Goal: Task Accomplishment & Management: Use online tool/utility

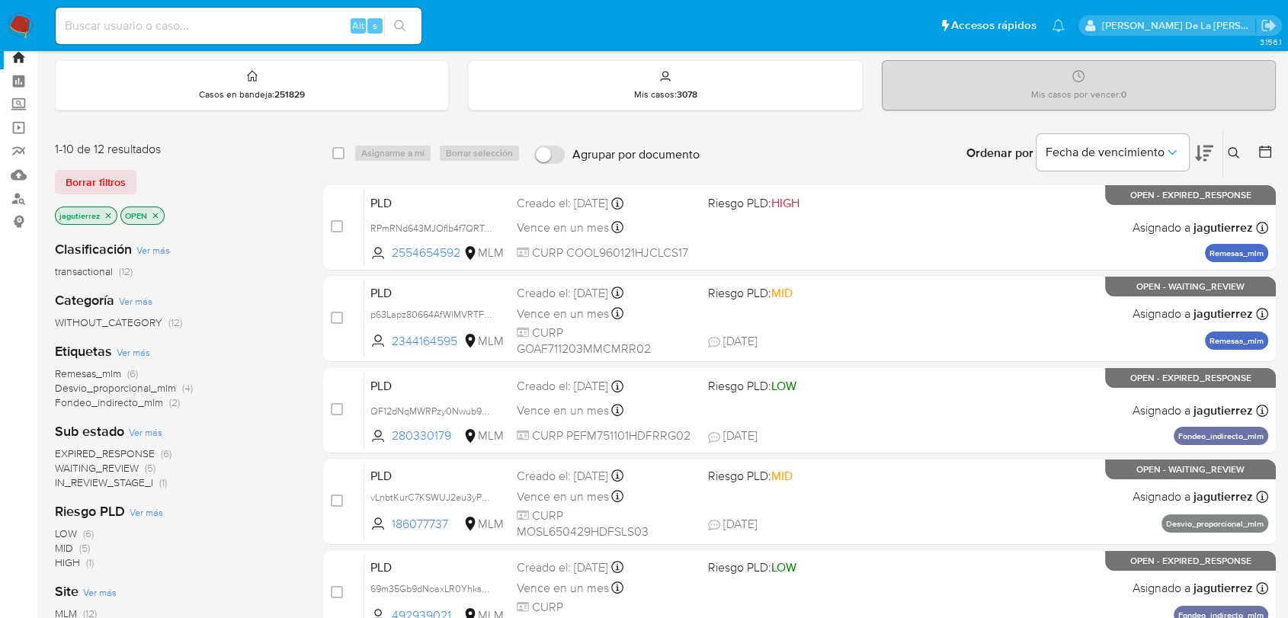
scroll to position [85, 0]
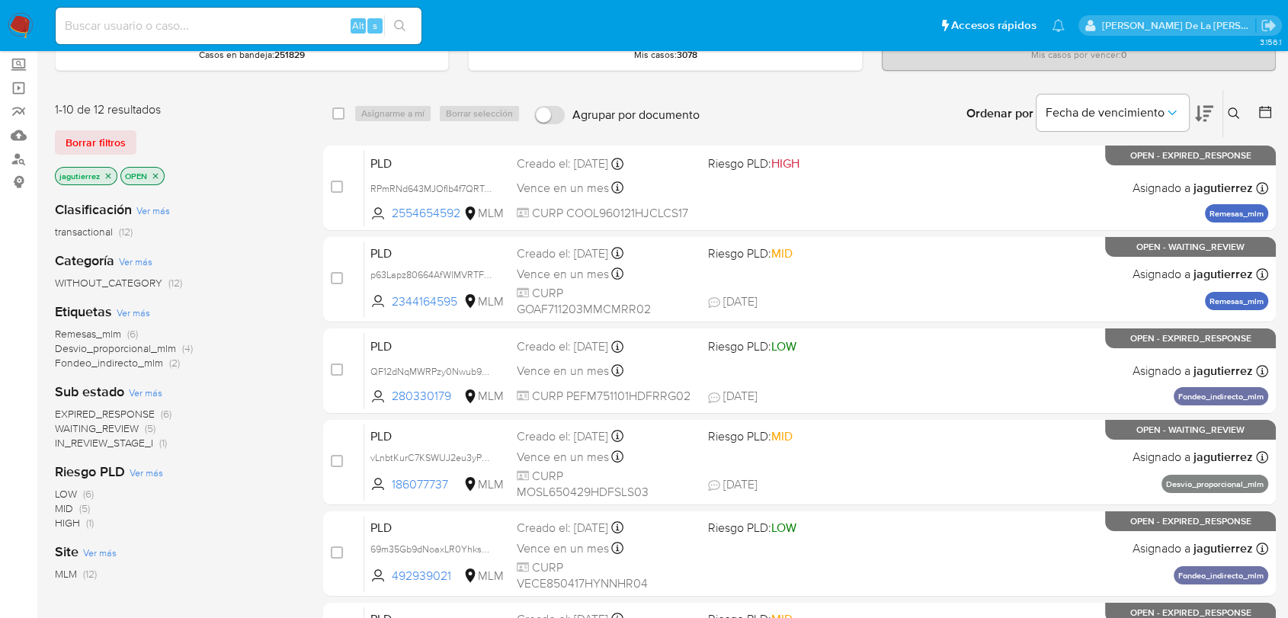
click at [138, 440] on span "IN_REVIEW_STAGE_I" at bounding box center [104, 442] width 98 height 15
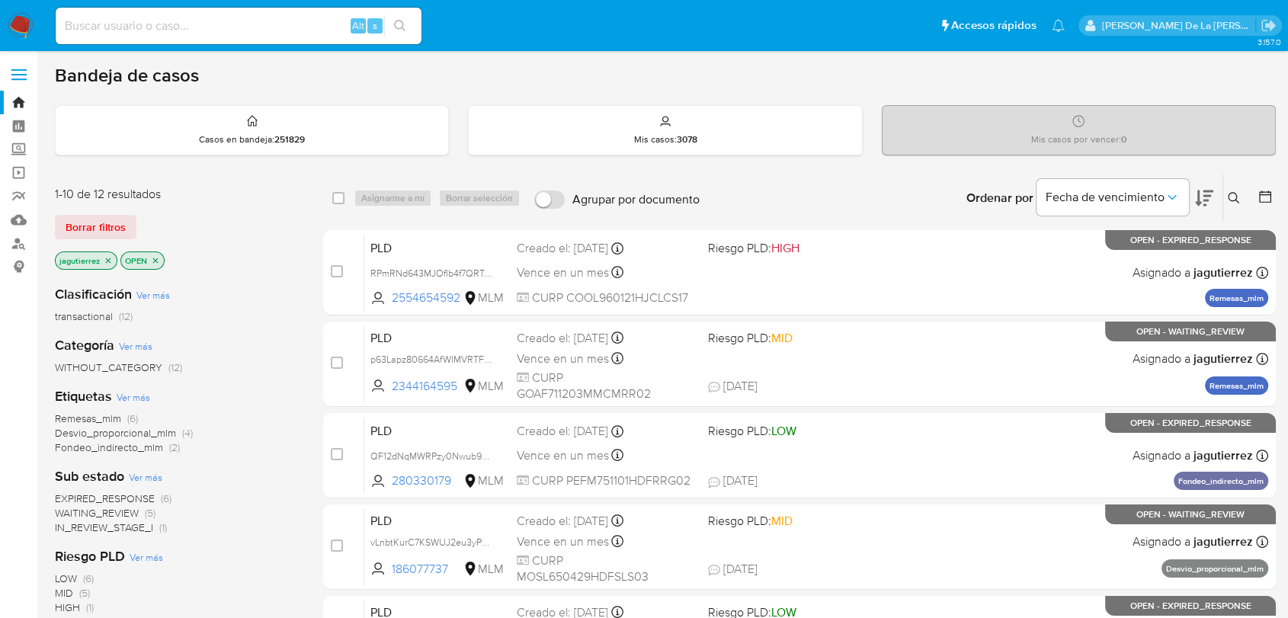
click at [107, 261] on icon "close-filter" at bounding box center [108, 260] width 9 height 9
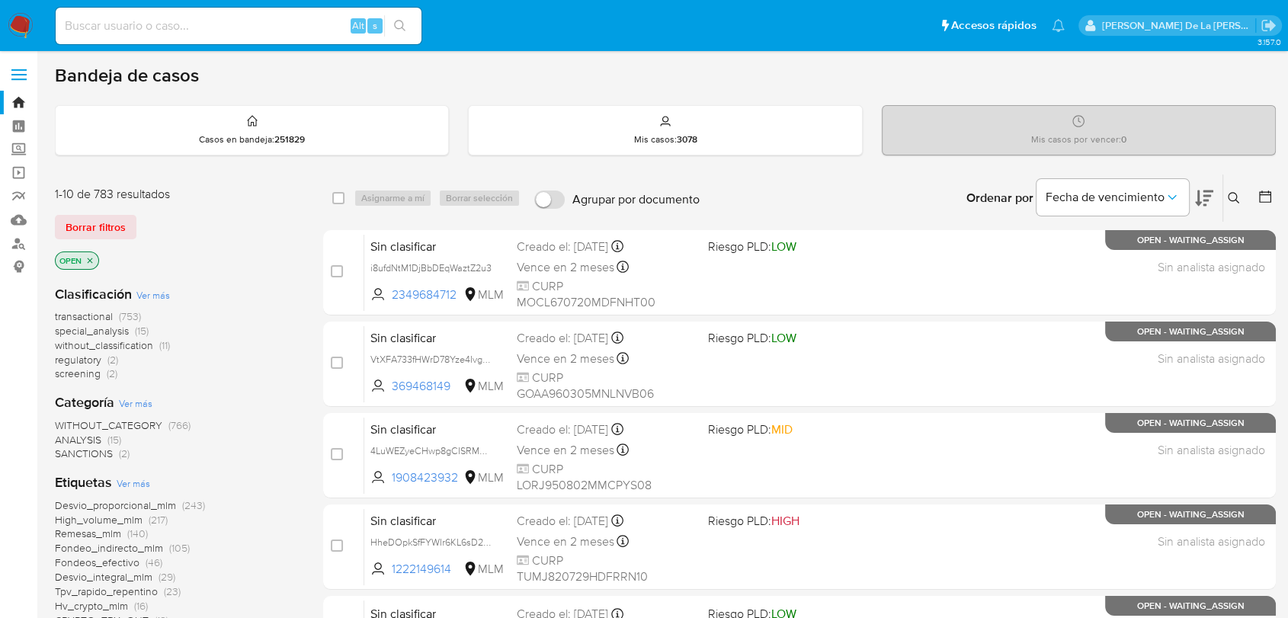
click at [90, 374] on span "screening" at bounding box center [78, 373] width 46 height 15
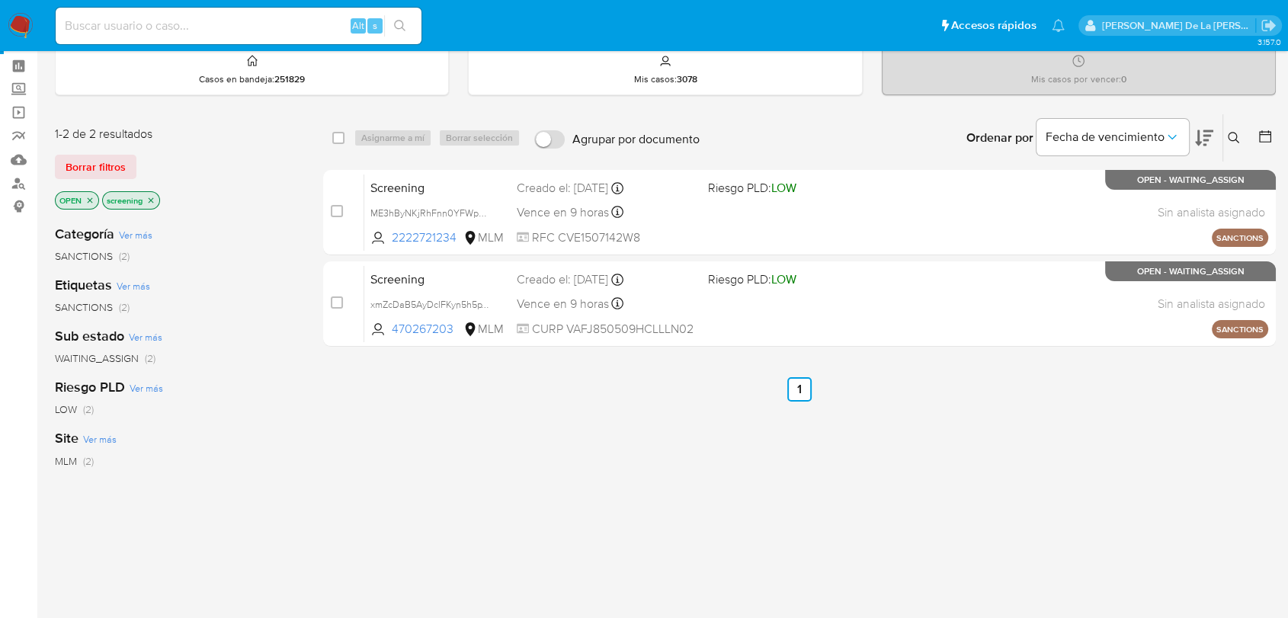
scroll to position [85, 0]
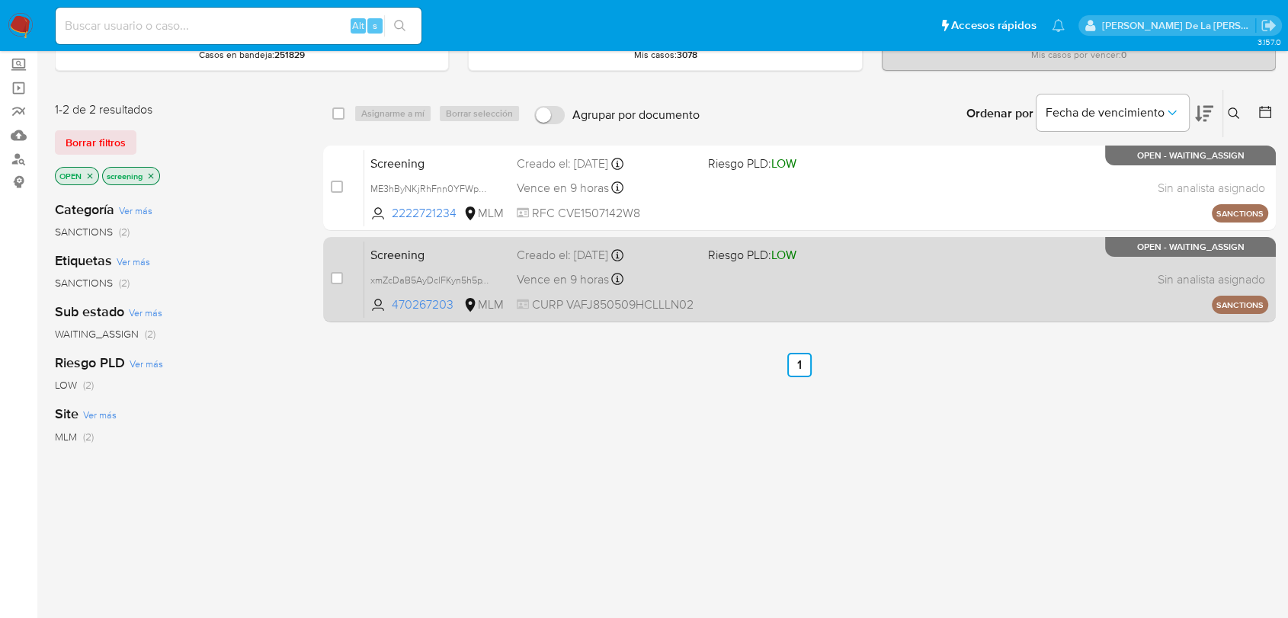
click at [892, 278] on div "Screening xmZcDaB5AyDclFKyn5h5pYH5 470267203 MLM Riesgo PLD: LOW Creado el: 27/…" at bounding box center [816, 279] width 904 height 77
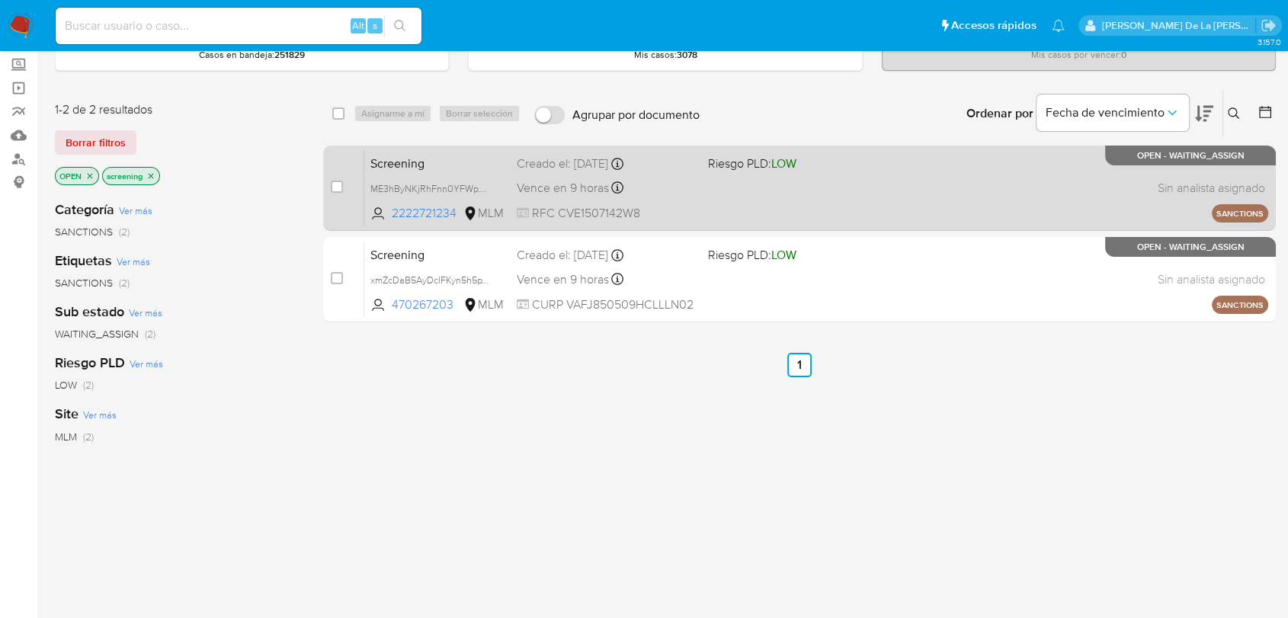
click at [834, 203] on div "Screening ME3hByNKjRhFnn0YFWpKbmPQ 2222721234 MLM Riesgo PLD: LOW Creado el: 27…" at bounding box center [816, 187] width 904 height 77
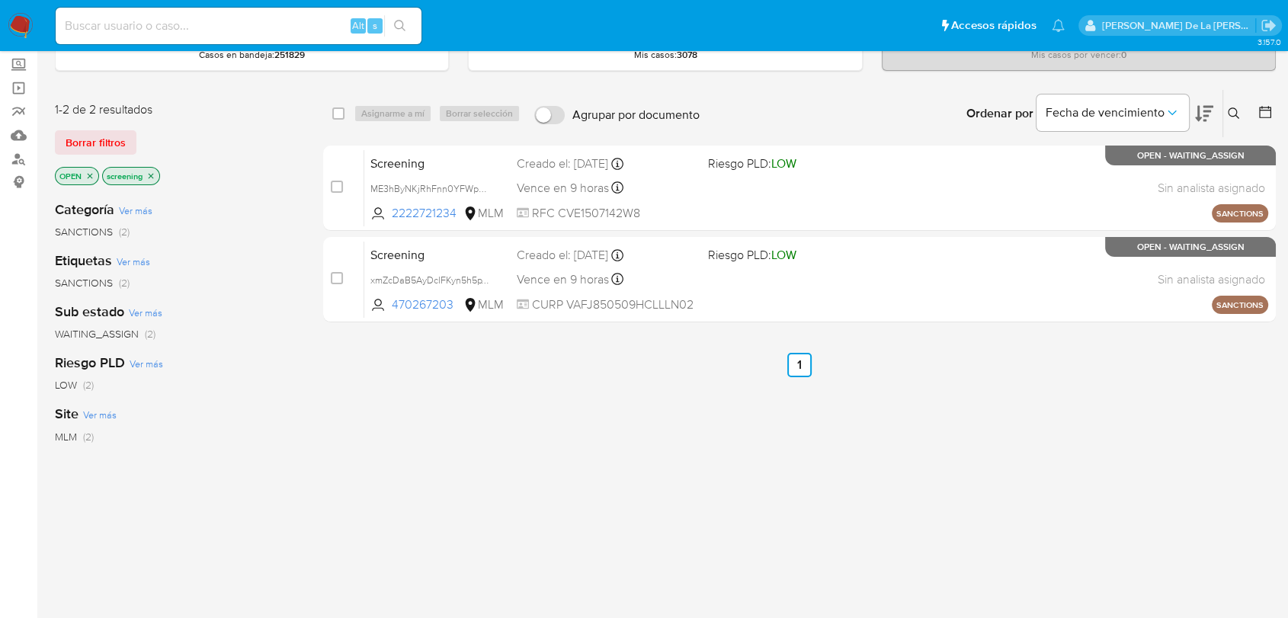
click at [32, 36] on img at bounding box center [21, 26] width 26 height 26
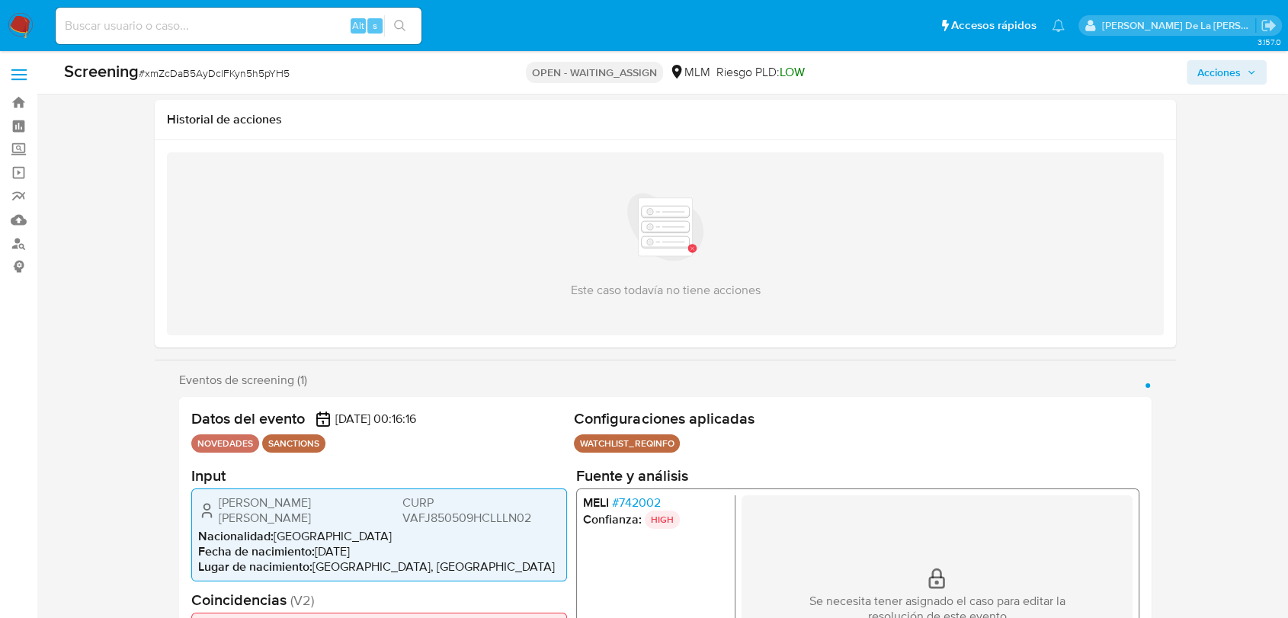
scroll to position [85, 0]
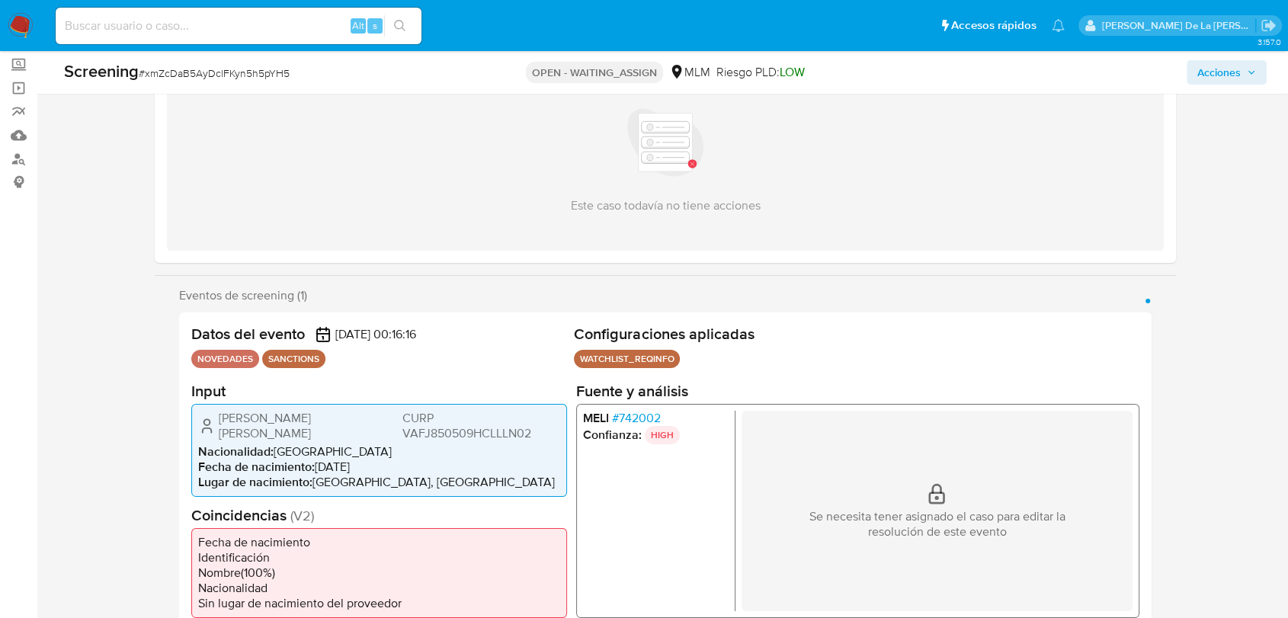
select select "10"
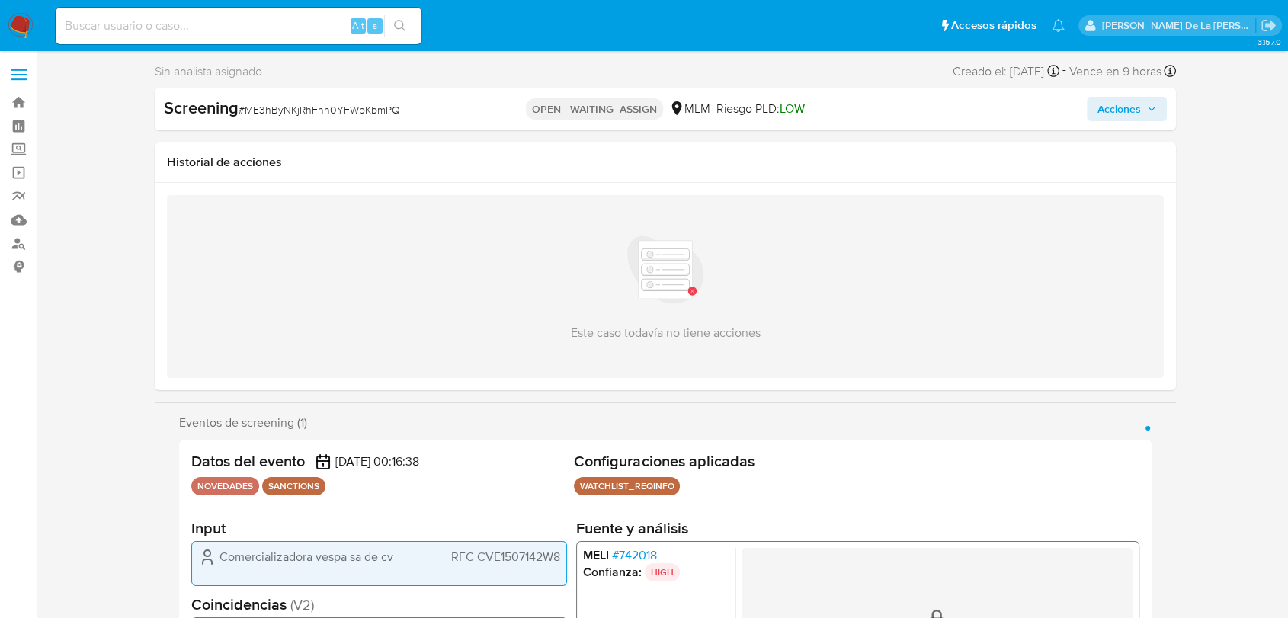
select select "10"
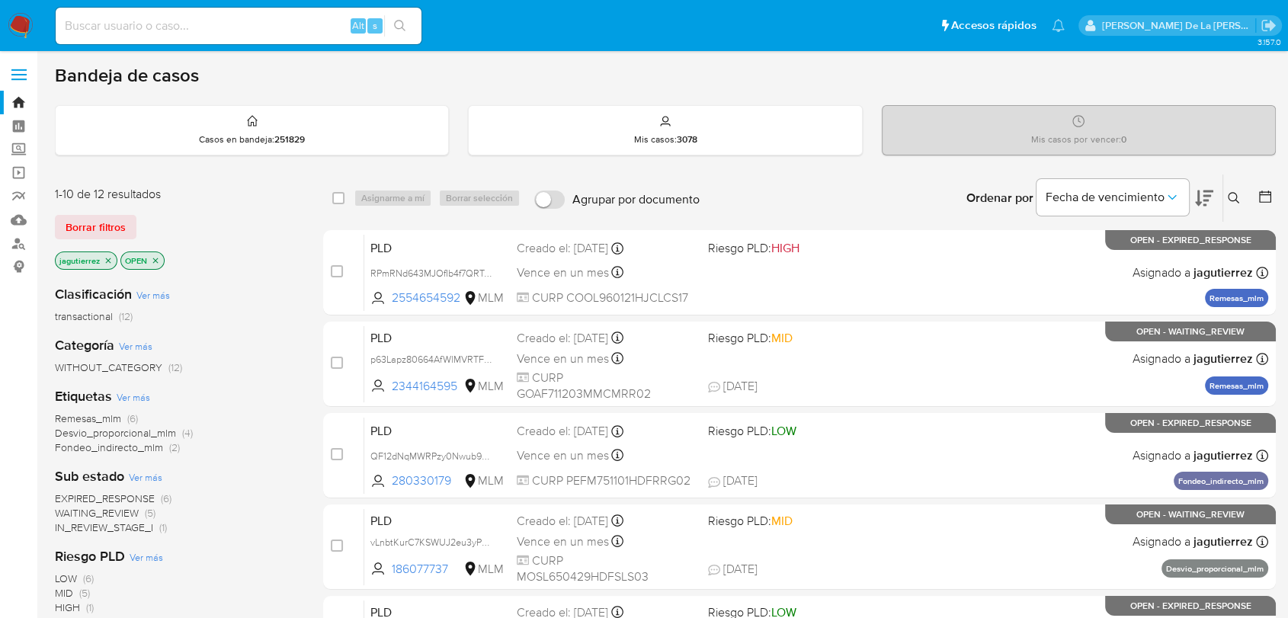
click at [107, 527] on span "IN_REVIEW_STAGE_I" at bounding box center [104, 527] width 98 height 15
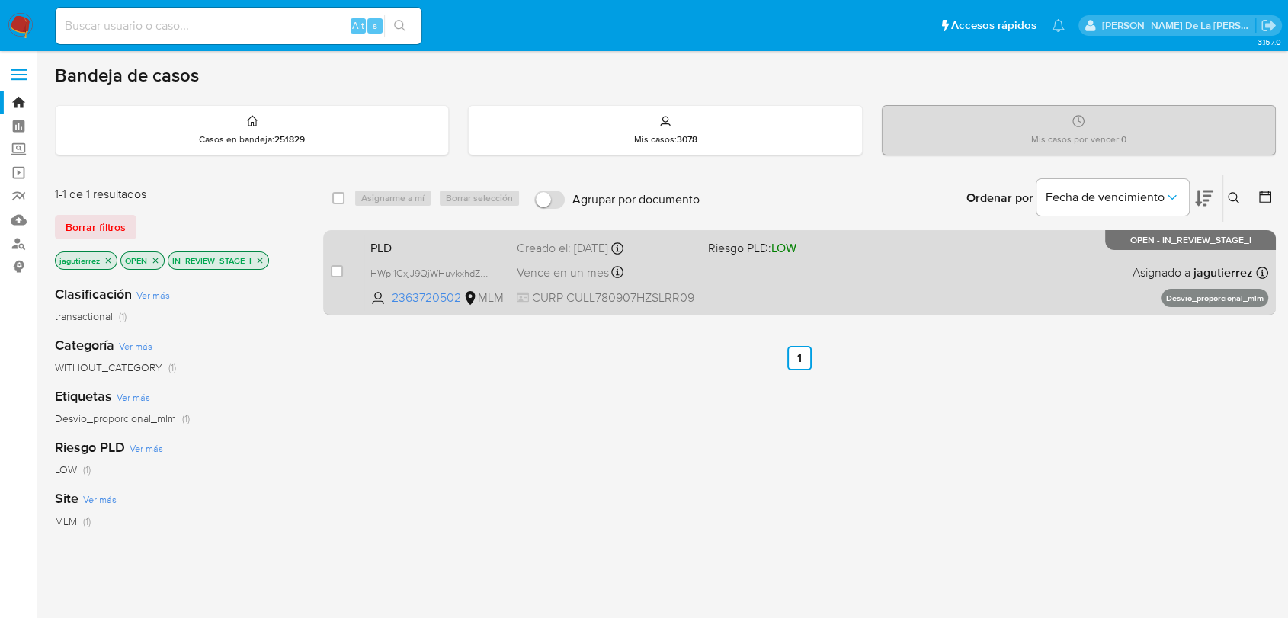
click at [864, 267] on div "PLD HWpi1CxjJ9QjWHuvkxhdZvAe 2363720502 MLM Riesgo PLD: LOW Creado el: 12/08/20…" at bounding box center [816, 272] width 904 height 77
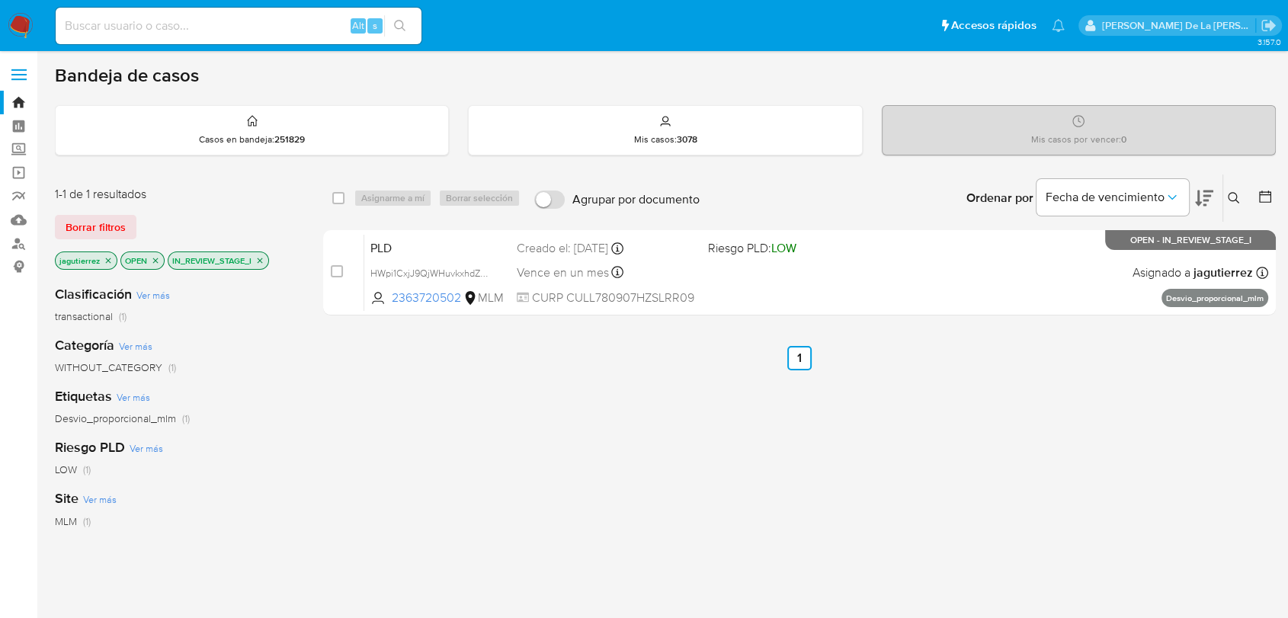
click at [14, 19] on img at bounding box center [21, 26] width 26 height 26
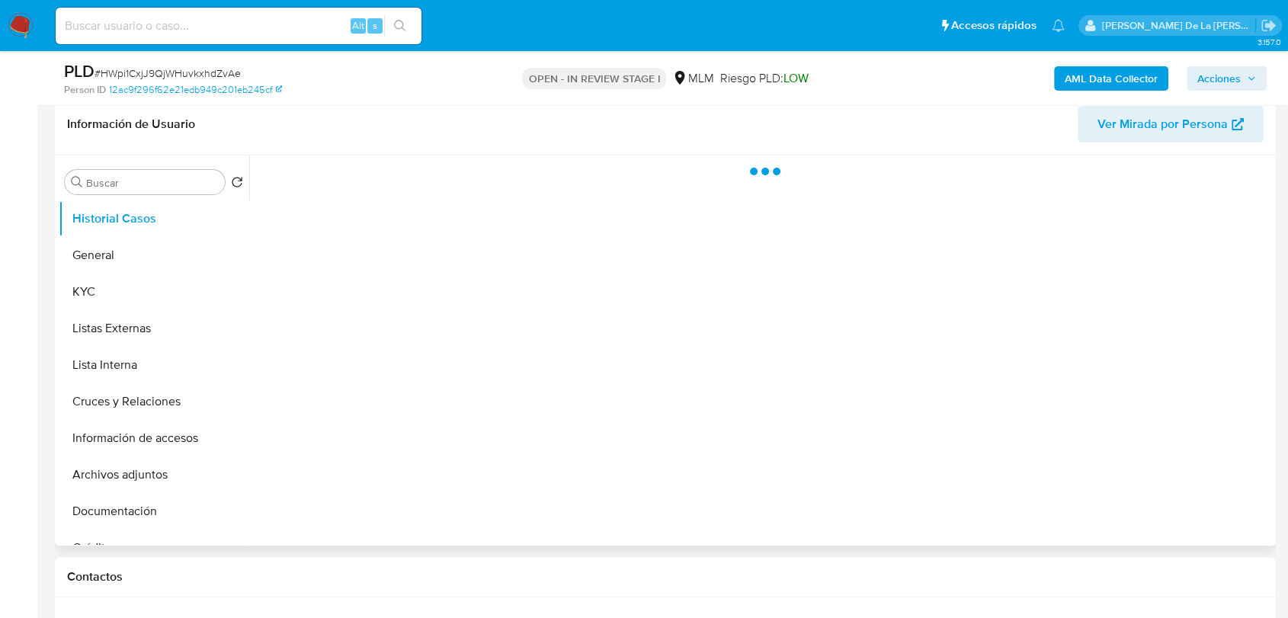
scroll to position [254, 0]
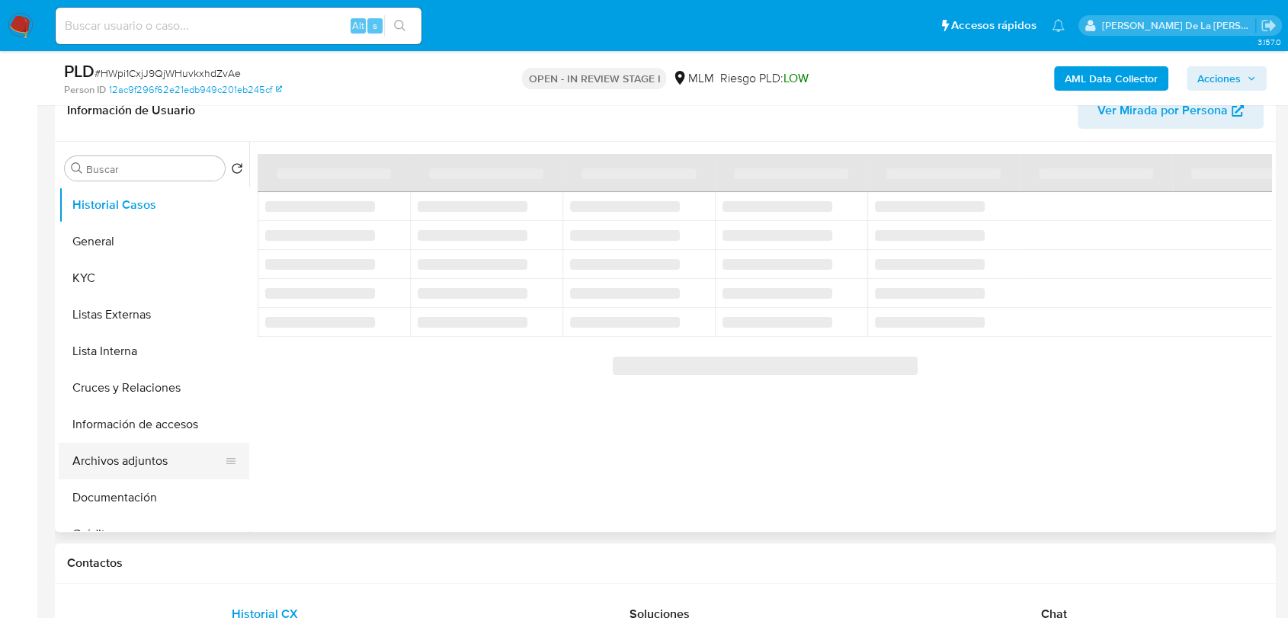
select select "10"
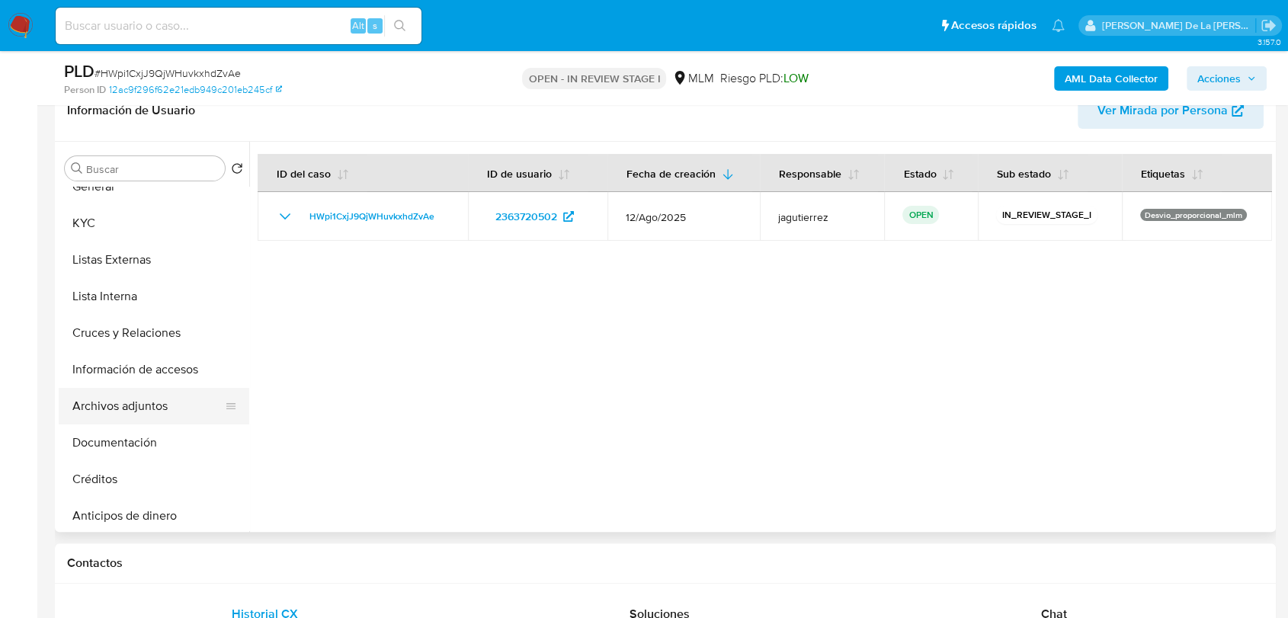
scroll to position [85, 0]
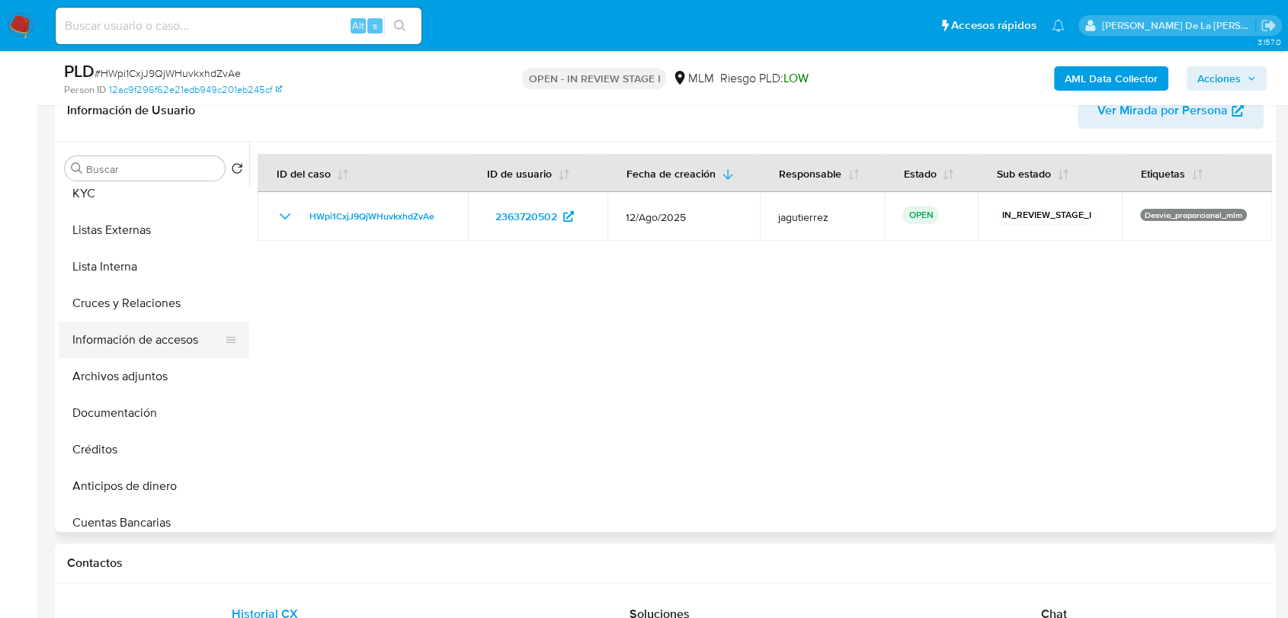
click at [164, 331] on button "Información de accesos" at bounding box center [148, 340] width 178 height 37
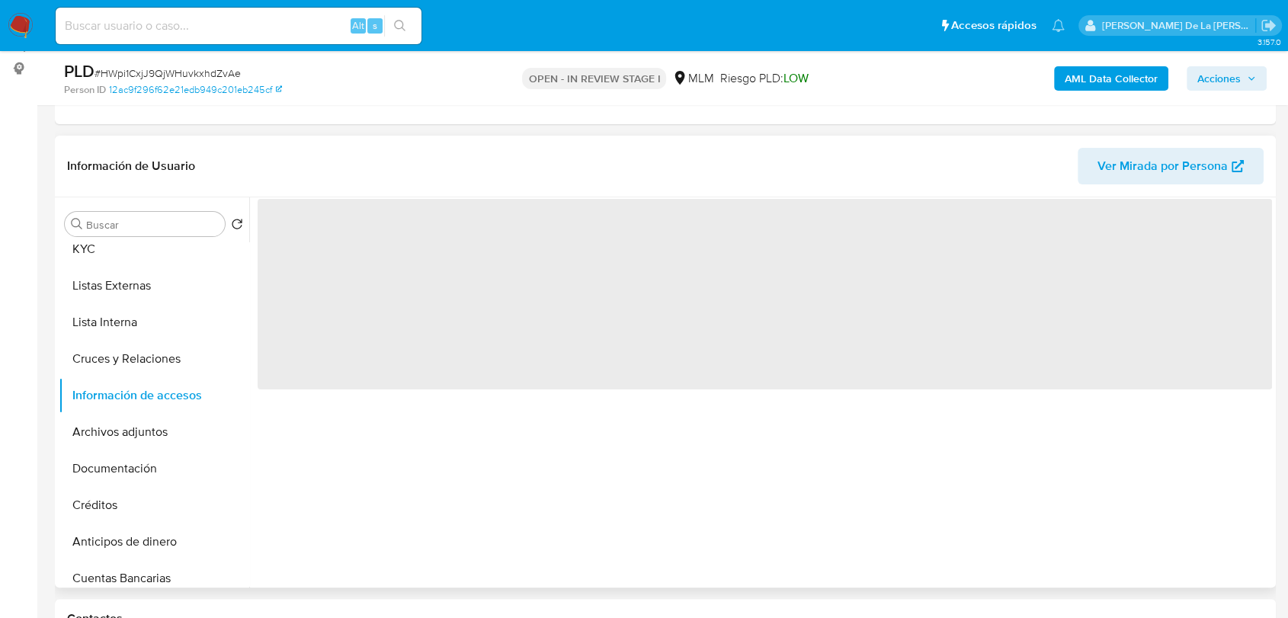
scroll to position [169, 0]
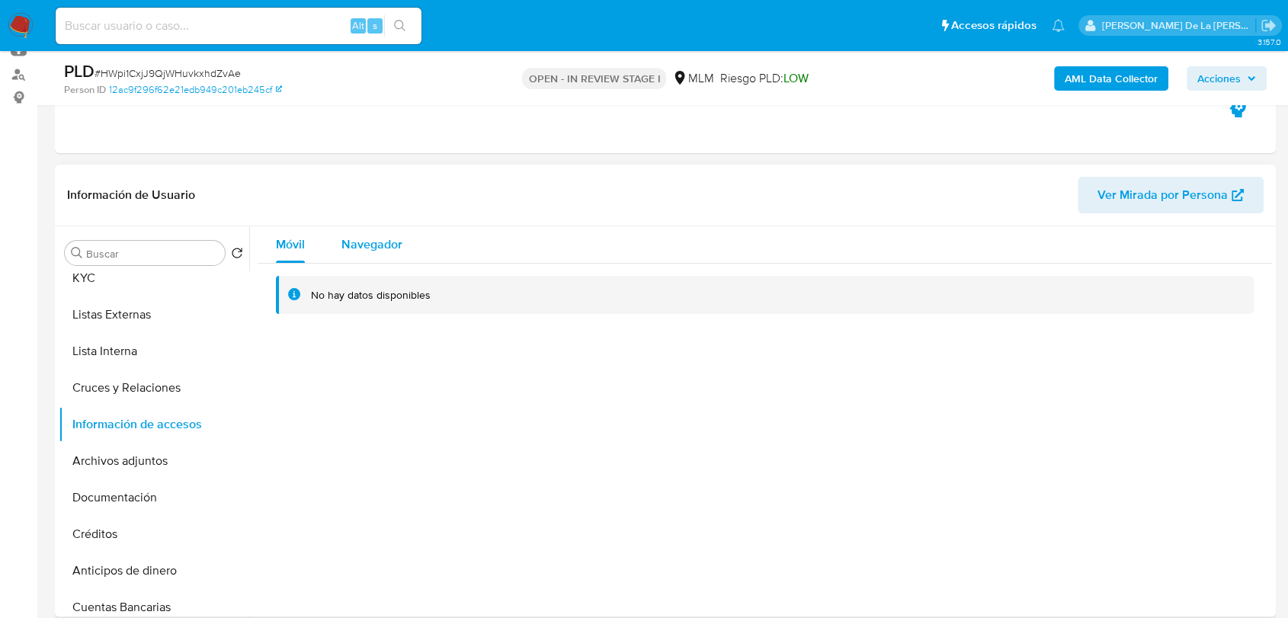
click at [373, 247] on span "Navegador" at bounding box center [371, 244] width 61 height 18
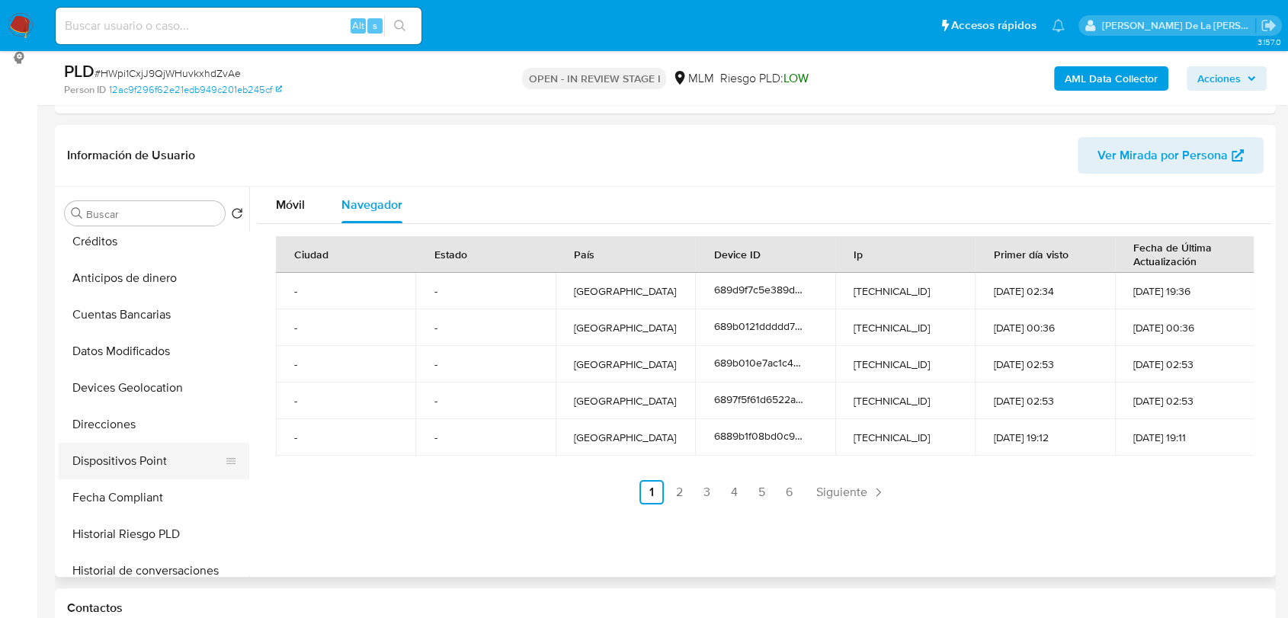
scroll to position [338, 0]
click at [153, 389] on button "Devices Geolocation" at bounding box center [148, 387] width 178 height 37
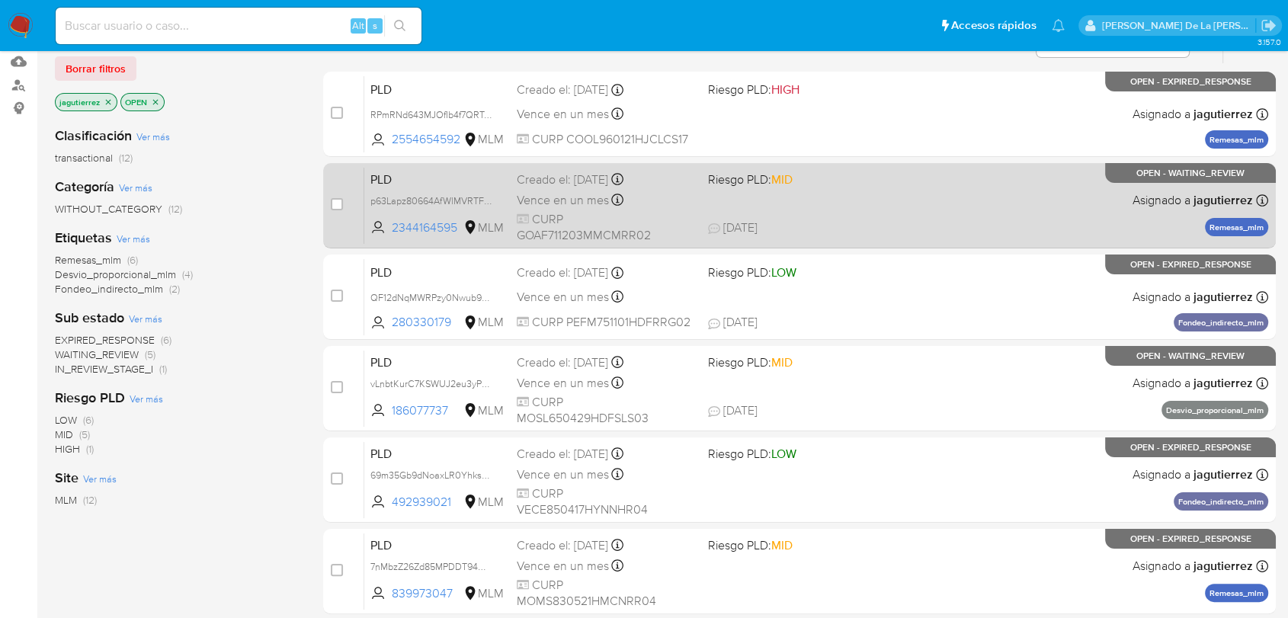
scroll to position [169, 0]
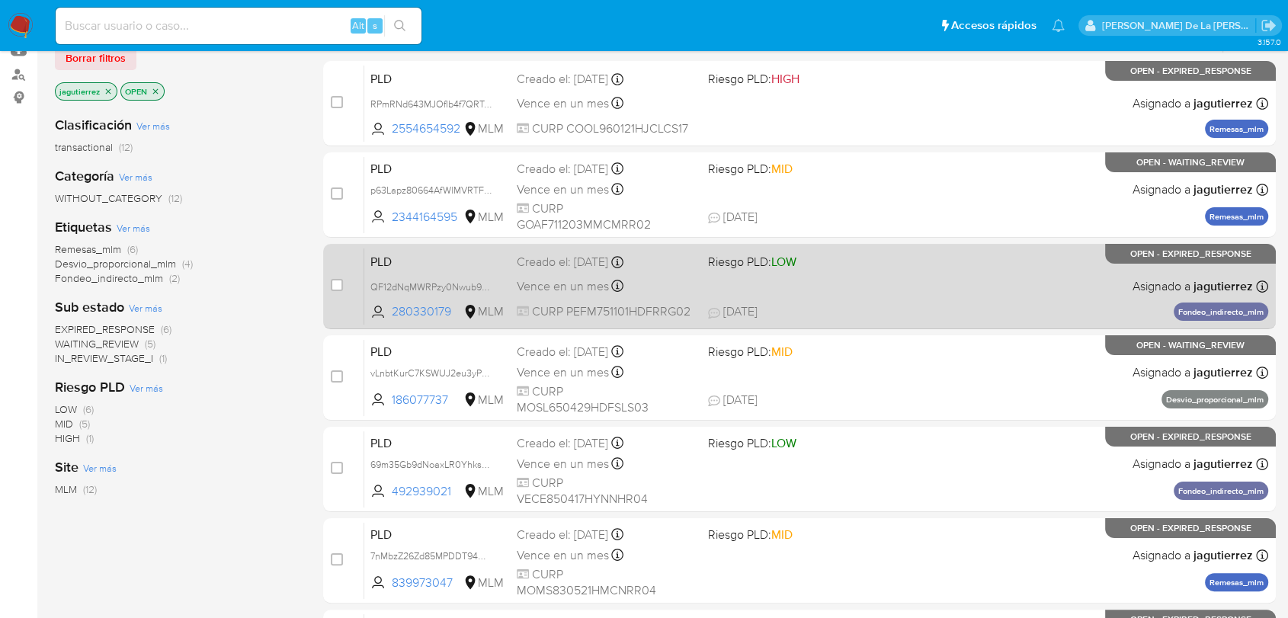
click at [1040, 287] on div "PLD QF12dNqMWRPzy0Nwub9aibM9 280330179 MLM Riesgo PLD: LOW Creado el: 12/08/202…" at bounding box center [816, 286] width 904 height 77
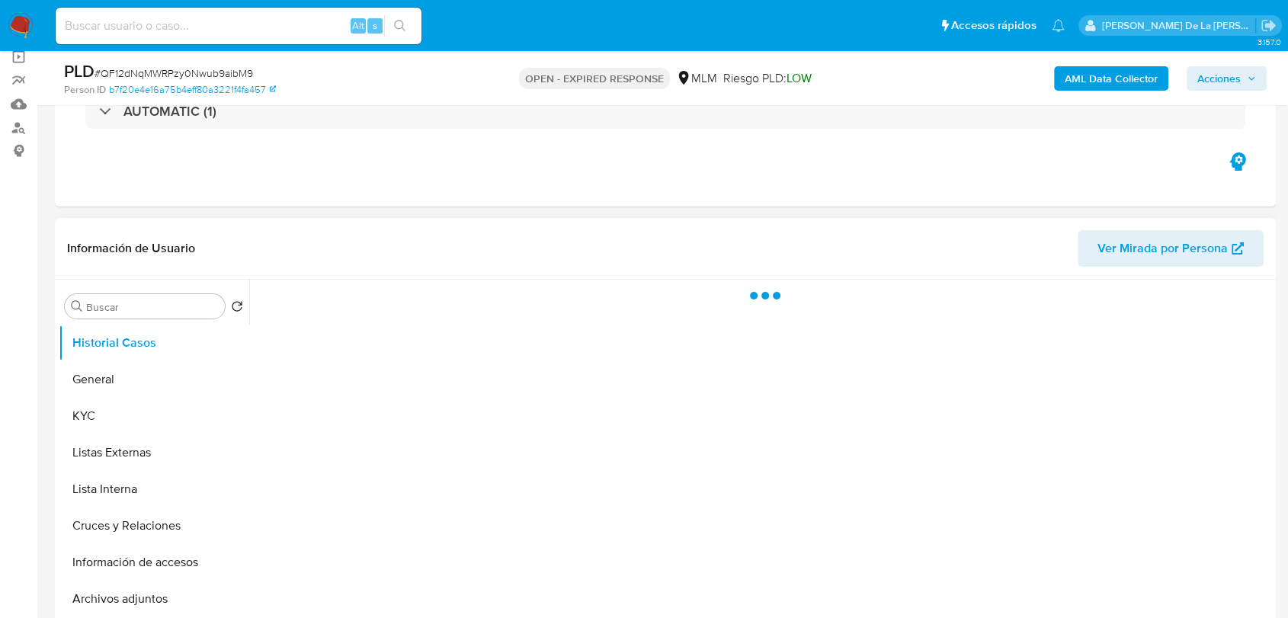
scroll to position [254, 0]
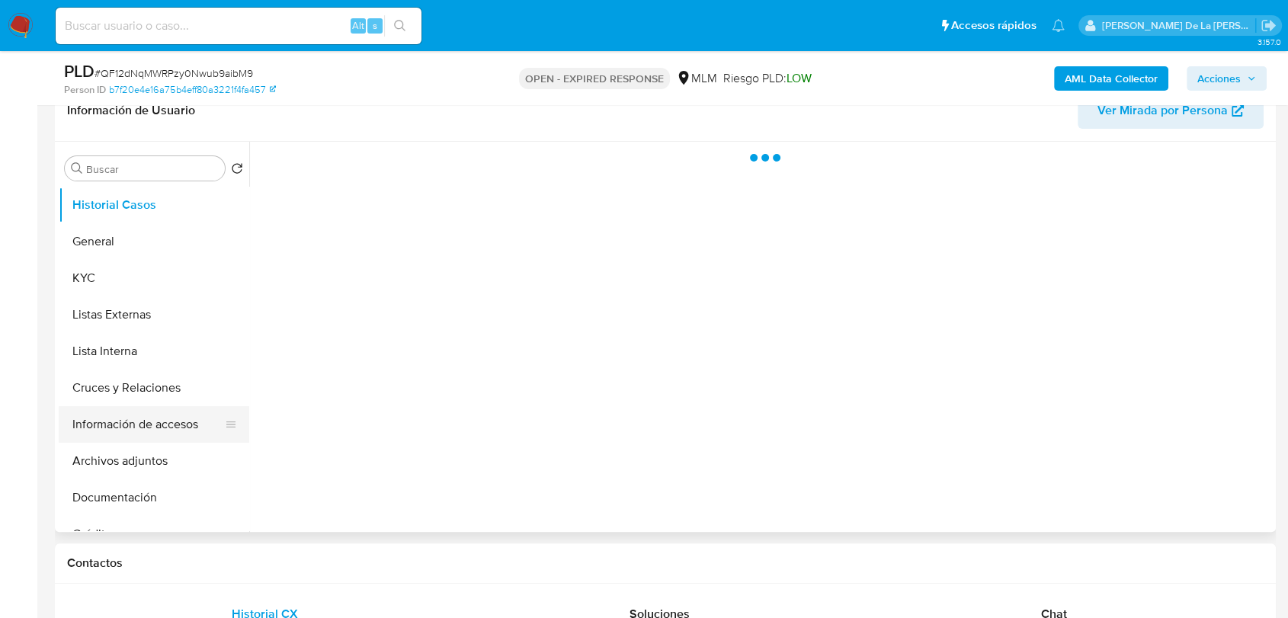
click at [178, 418] on button "Información de accesos" at bounding box center [148, 424] width 178 height 37
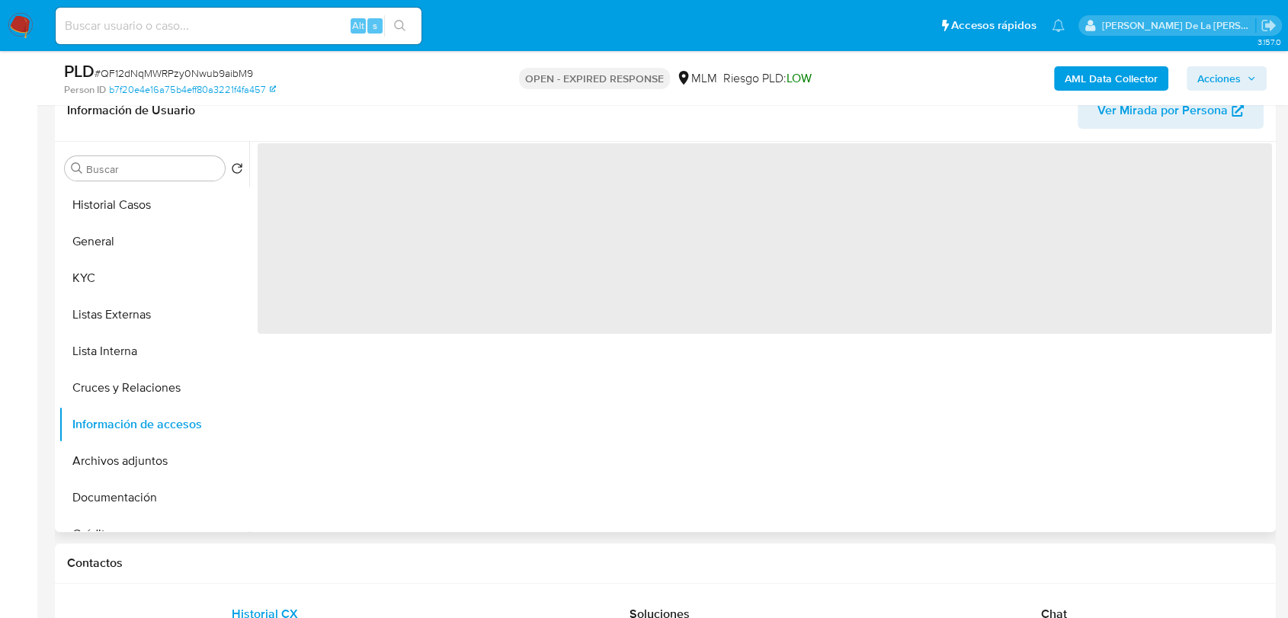
select select "10"
